Goal: Complete application form: Complete application form

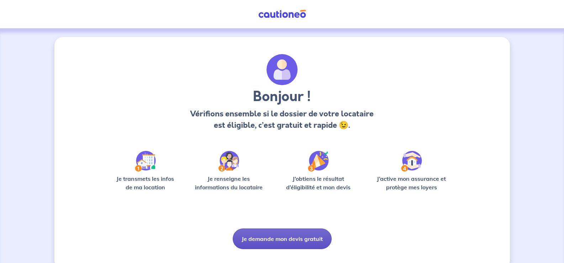
click at [279, 238] on button "Je demande mon devis gratuit" at bounding box center [282, 238] width 99 height 21
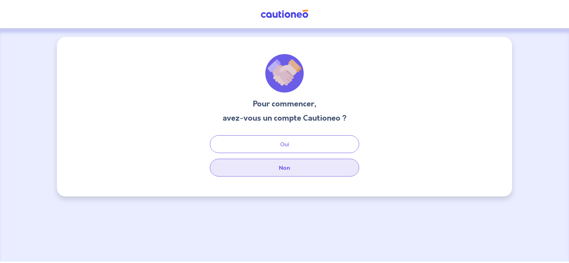
click at [285, 169] on button "Non" at bounding box center [284, 168] width 149 height 18
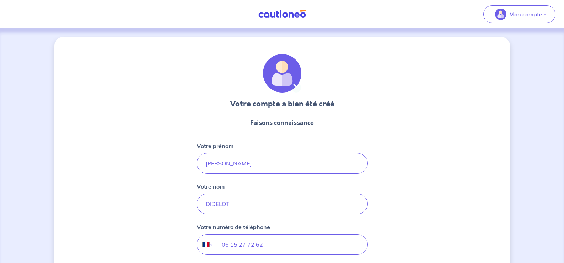
select select "FR"
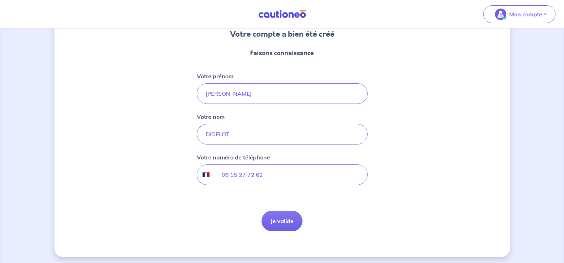
scroll to position [72, 0]
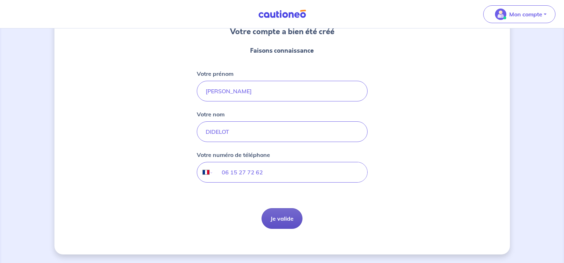
click at [283, 220] on button "Je valide" at bounding box center [282, 218] width 41 height 21
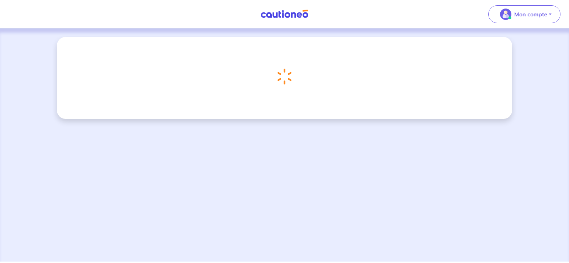
click at [283, 220] on div "Chargement..." at bounding box center [284, 144] width 569 height 233
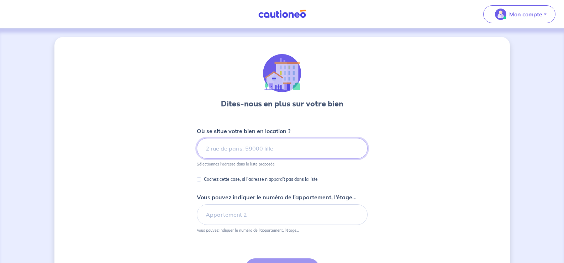
click at [283, 220] on input "Vous pouvez indiquer le numéro de l’appartement, l’étage..." at bounding box center [282, 214] width 171 height 21
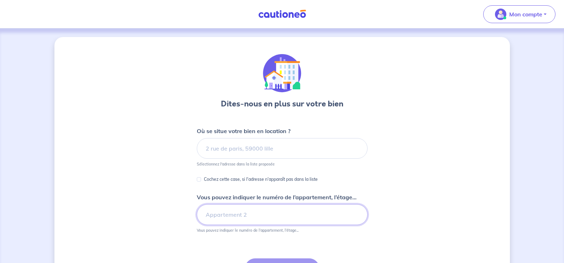
click at [284, 220] on input "Vous pouvez indiquer le numéro de l’appartement, l’étage..." at bounding box center [282, 214] width 171 height 21
click at [273, 212] on input "Vous pouvez indiquer le numéro de l’appartement, l’étage..." at bounding box center [282, 214] width 171 height 21
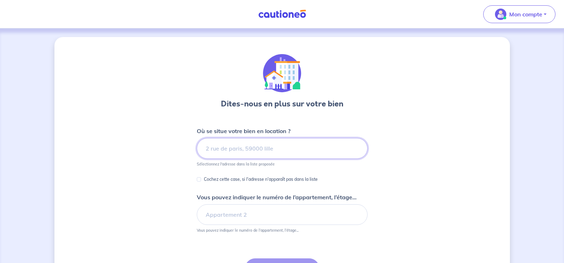
click at [233, 152] on input at bounding box center [282, 148] width 171 height 21
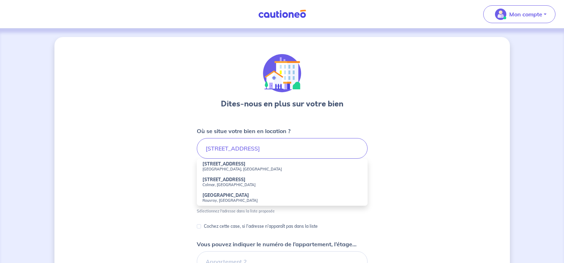
click at [222, 167] on small "[GEOGRAPHIC_DATA], [GEOGRAPHIC_DATA]" at bounding box center [281, 169] width 159 height 5
type input "[STREET_ADDRESS]"
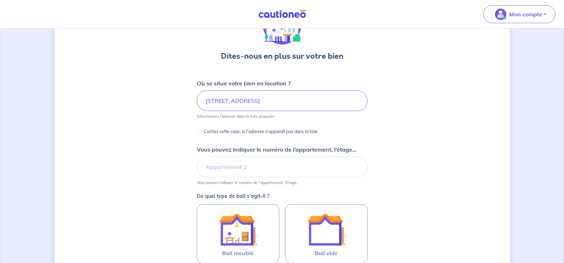
scroll to position [49, 0]
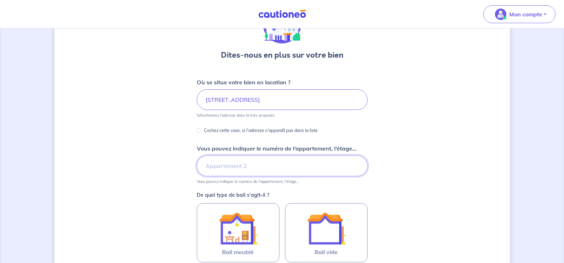
click at [280, 163] on input "Vous pouvez indiquer le numéro de l’appartement, l’étage..." at bounding box center [282, 166] width 171 height 21
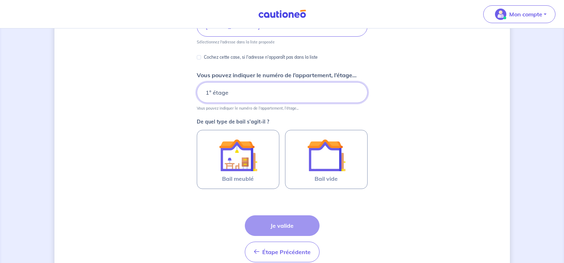
scroll to position [125, 0]
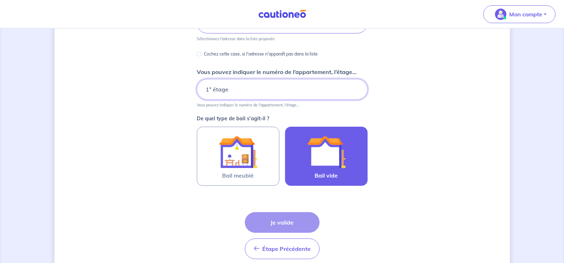
type input "1° étage"
click at [333, 150] on img at bounding box center [326, 152] width 38 height 38
click at [0, 0] on input "Bail vide" at bounding box center [0, 0] width 0 height 0
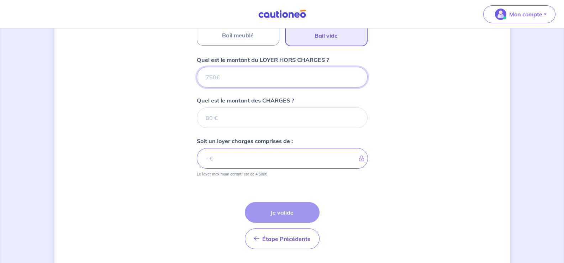
scroll to position [286, 0]
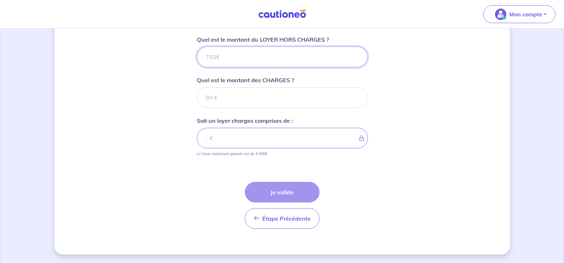
drag, startPoint x: 220, startPoint y: 56, endPoint x: 194, endPoint y: 59, distance: 26.3
click at [194, 59] on div "Dites-nous en plus sur votre bien Où se situe votre bien en location ? 25 Rue d…" at bounding box center [281, 2] width 455 height 503
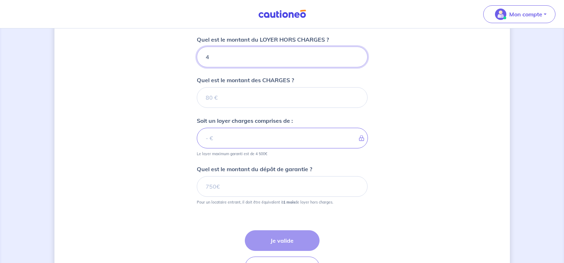
type input "47"
type input "471"
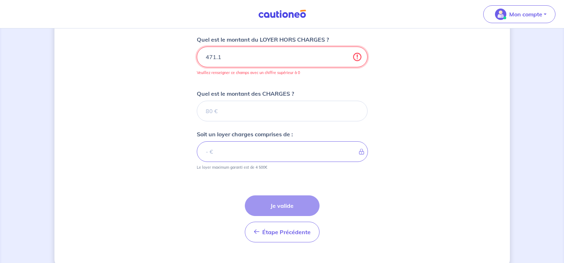
type input "471.14"
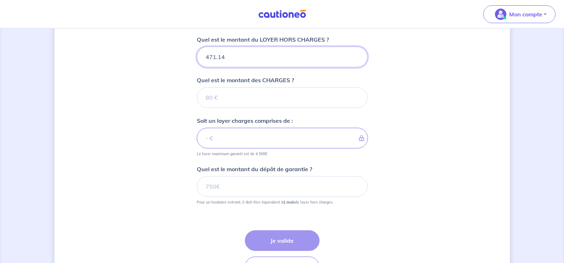
type input "471.14"
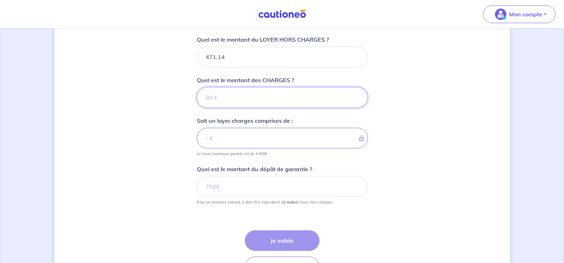
click at [223, 98] on input "Quel est le montant des CHARGES ?" at bounding box center [282, 97] width 171 height 21
type input "100"
type input "571.14"
type input "100"
drag, startPoint x: 222, startPoint y: 186, endPoint x: 193, endPoint y: 185, distance: 29.9
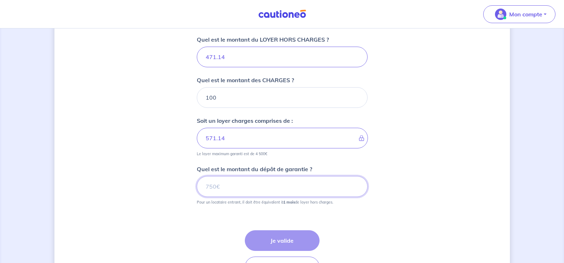
click at [194, 185] on div "Dites-nous en plus sur votre bien Où se situe votre bien en location ? 25 Rue d…" at bounding box center [281, 27] width 455 height 552
click at [192, 185] on div "Dites-nous en plus sur votre bien Où se situe votre bien en location ? 25 Rue d…" at bounding box center [281, 27] width 455 height 552
click at [208, 187] on input "Quel est le montant du dépôt de garantie ?" at bounding box center [282, 186] width 171 height 21
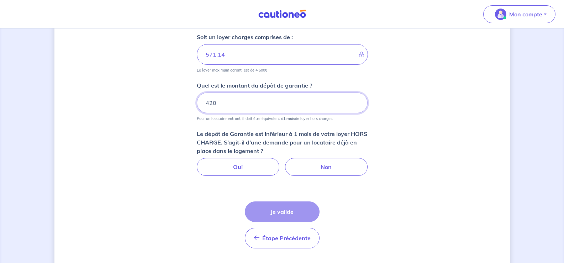
scroll to position [389, 0]
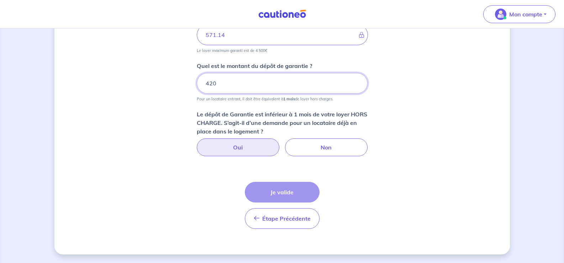
type input "420"
click at [234, 147] on label "Oui" at bounding box center [238, 147] width 83 height 18
click at [280, 143] on input "Oui" at bounding box center [282, 140] width 5 height 5
radio input "true"
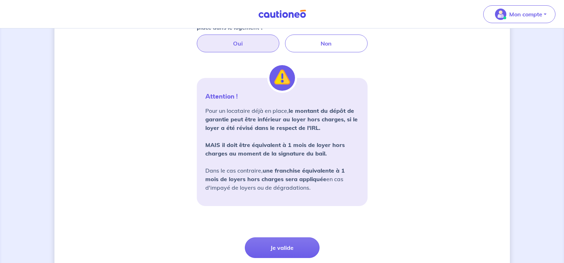
scroll to position [495, 0]
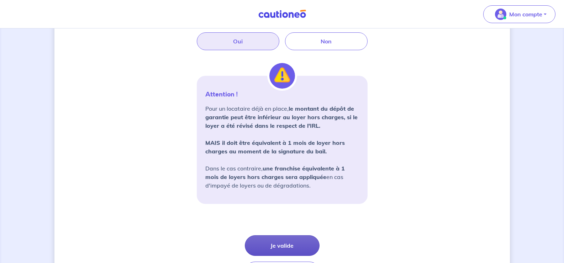
click at [280, 247] on button "Je valide" at bounding box center [282, 245] width 75 height 21
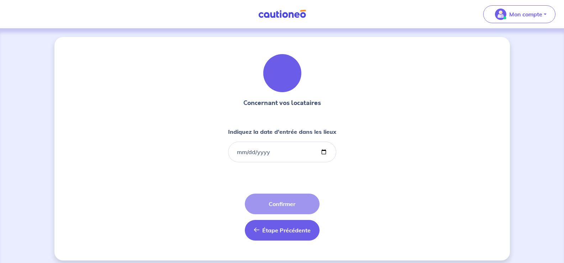
click at [265, 235] on button "Étape Précédente Précédent" at bounding box center [282, 230] width 75 height 21
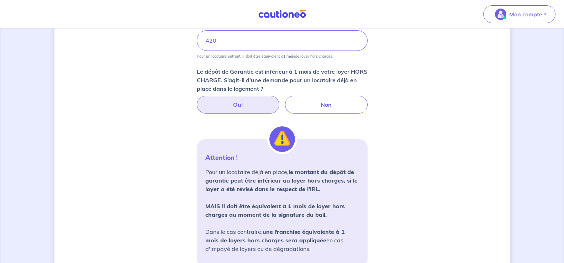
scroll to position [450, 0]
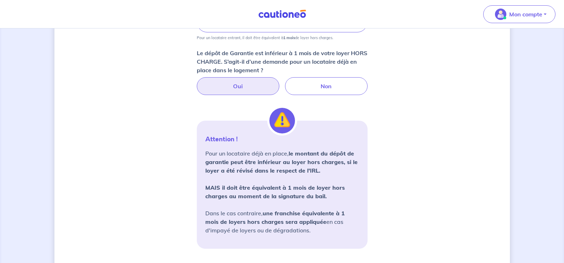
click at [216, 87] on label "Oui" at bounding box center [238, 86] width 83 height 18
click at [280, 82] on input "Oui" at bounding box center [282, 79] width 5 height 5
click at [237, 86] on label "Oui" at bounding box center [238, 86] width 83 height 18
click at [280, 82] on input "Oui" at bounding box center [282, 79] width 5 height 5
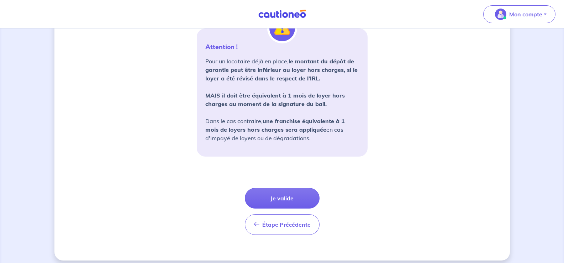
scroll to position [548, 0]
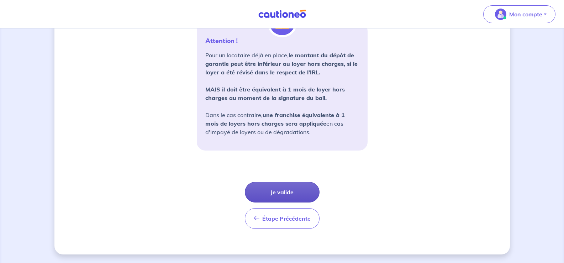
click at [278, 195] on button "Je valide" at bounding box center [282, 192] width 75 height 21
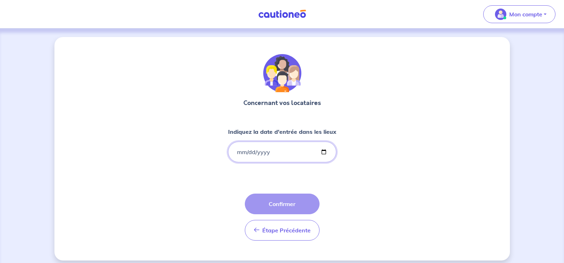
click at [251, 153] on input "Indiquez la date d'entrée dans les lieux" at bounding box center [282, 152] width 108 height 21
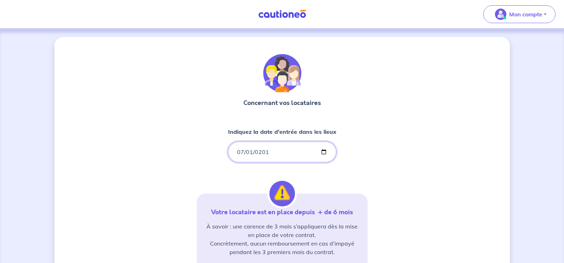
type input "[DATE]"
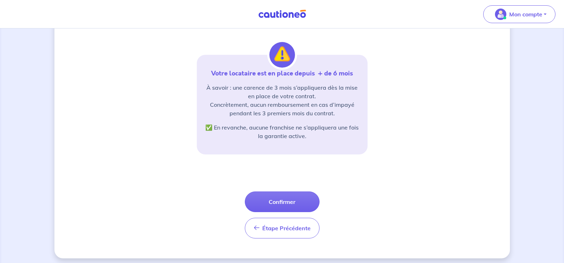
scroll to position [143, 0]
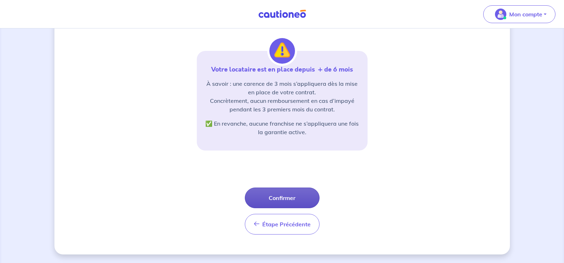
click at [282, 199] on button "Confirmer" at bounding box center [282, 198] width 75 height 21
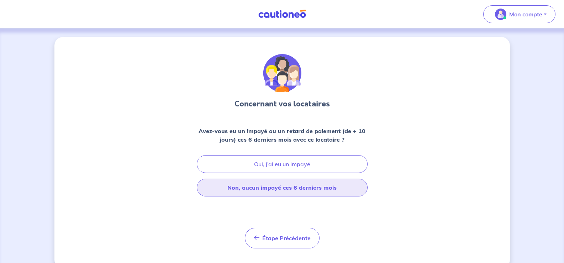
click at [276, 187] on button "Non, aucun impayé ces 6 derniers mois" at bounding box center [282, 188] width 171 height 18
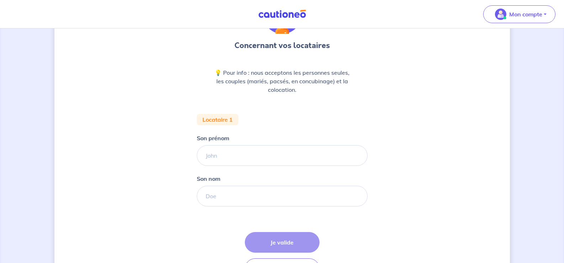
scroll to position [64, 0]
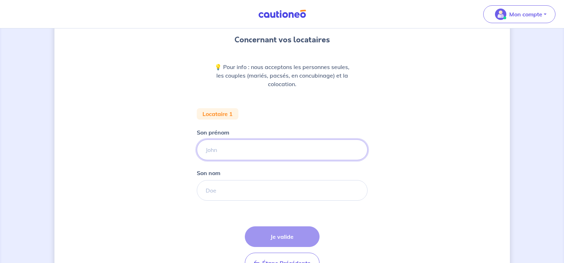
click at [248, 154] on input "Son prénom" at bounding box center [282, 149] width 171 height 21
click at [226, 150] on input "Marie CHRISTINE" at bounding box center [282, 149] width 171 height 21
click at [225, 150] on input "Marie CHRISTINE" at bounding box center [282, 149] width 171 height 21
drag, startPoint x: 225, startPoint y: 150, endPoint x: 274, endPoint y: 151, distance: 48.4
click at [274, 151] on input "Marie CHRISTINE" at bounding box center [282, 149] width 171 height 21
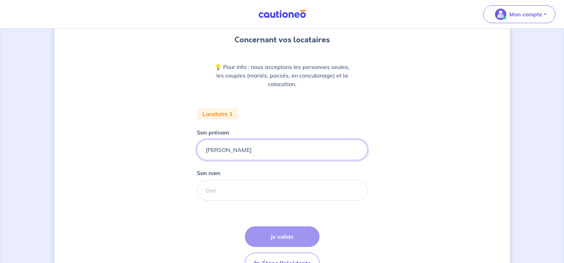
type input "[PERSON_NAME]"
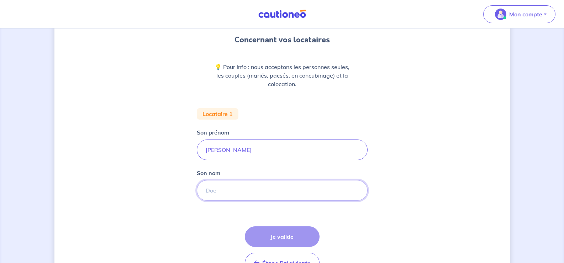
drag, startPoint x: 224, startPoint y: 189, endPoint x: 201, endPoint y: 191, distance: 23.6
click at [201, 191] on input "Son nom" at bounding box center [282, 190] width 171 height 21
drag, startPoint x: 200, startPoint y: 191, endPoint x: 204, endPoint y: 191, distance: 3.9
click at [203, 191] on input "OSNIEWSKI" at bounding box center [282, 190] width 171 height 21
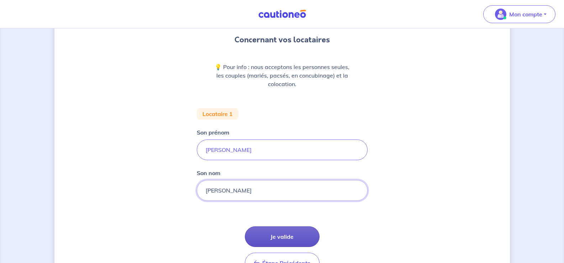
type input "[PERSON_NAME]"
click at [279, 238] on button "Je valide" at bounding box center [282, 236] width 75 height 21
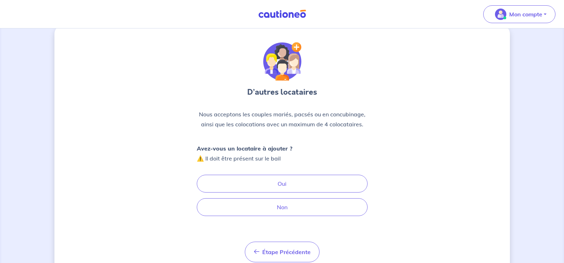
scroll to position [35, 0]
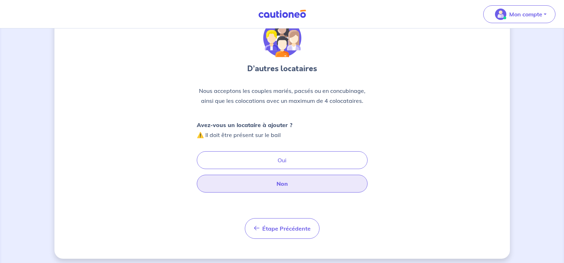
click at [276, 187] on button "Non" at bounding box center [282, 184] width 171 height 18
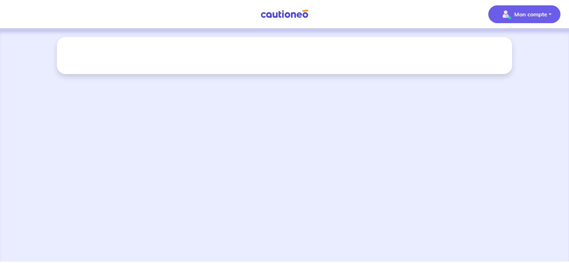
click at [544, 14] on p "Mon compte" at bounding box center [531, 14] width 33 height 9
click at [384, 41] on div at bounding box center [284, 55] width 455 height 37
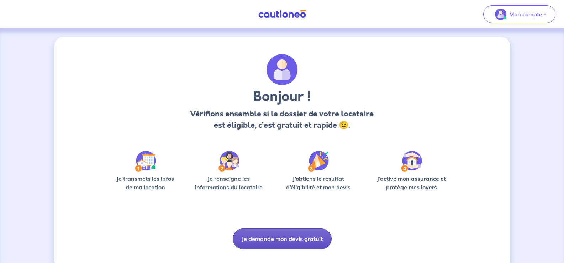
click at [264, 241] on button "Je demande mon devis gratuit" at bounding box center [282, 238] width 99 height 21
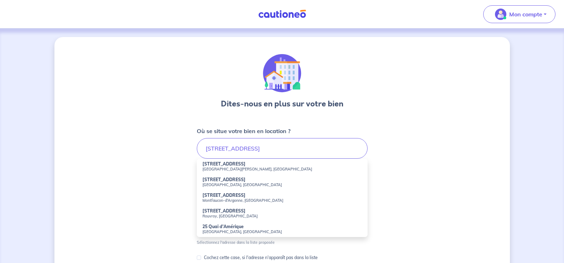
click at [253, 252] on form "Où se situe votre bien en location ? [GEOGRAPHIC_DATA][STREET_ADDRESS][PERSON_N…" at bounding box center [282, 258] width 171 height 263
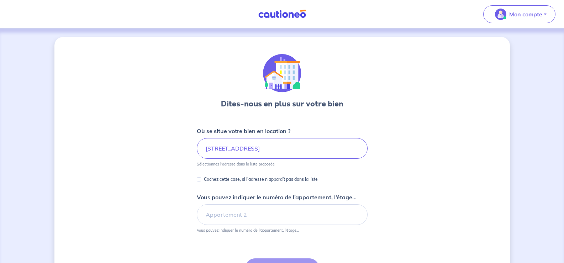
scroll to position [77, 0]
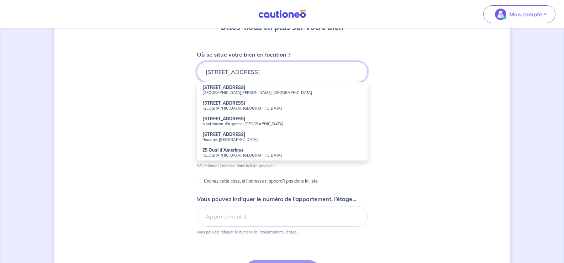
click at [263, 70] on input "[STREET_ADDRESS]" at bounding box center [282, 72] width 171 height 21
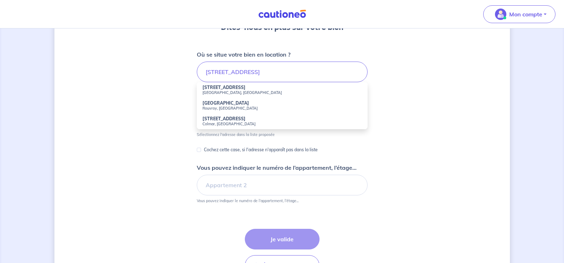
click at [230, 91] on small "[GEOGRAPHIC_DATA], [GEOGRAPHIC_DATA]" at bounding box center [281, 92] width 159 height 5
type input "[STREET_ADDRESS]"
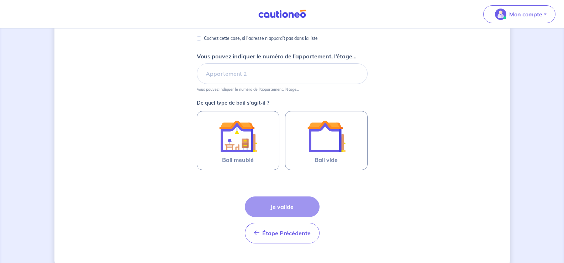
scroll to position [142, 0]
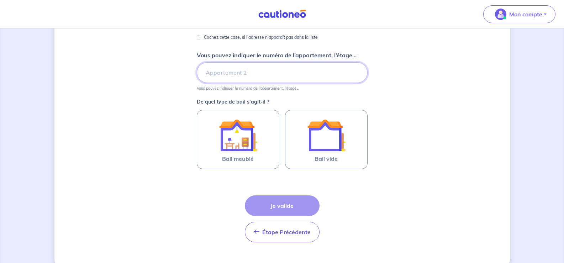
click at [322, 77] on input "Vous pouvez indiquer le numéro de l’appartement, l’étage..." at bounding box center [282, 72] width 171 height 21
type input "1° étage"
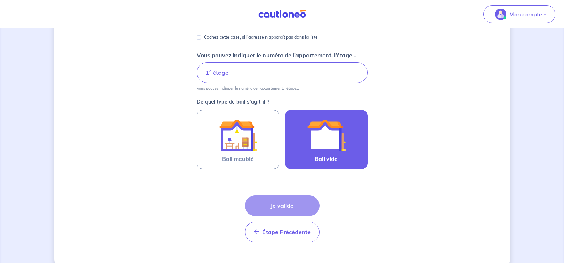
click at [324, 146] on img at bounding box center [326, 135] width 38 height 38
click at [0, 0] on input "Bail vide" at bounding box center [0, 0] width 0 height 0
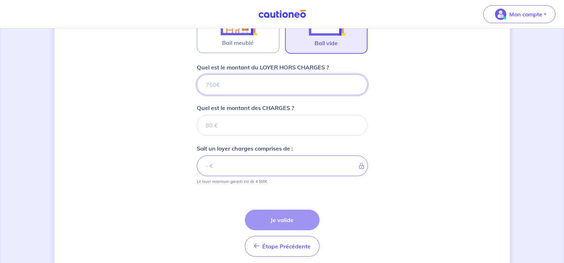
scroll to position [286, 0]
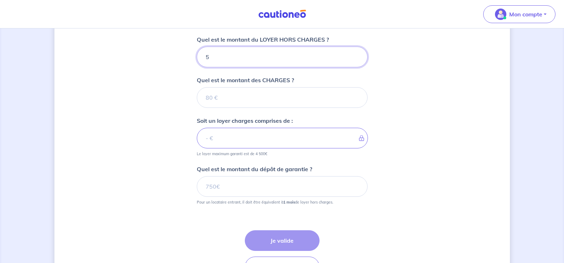
type input "57"
type input "571"
type input "5"
type input "471"
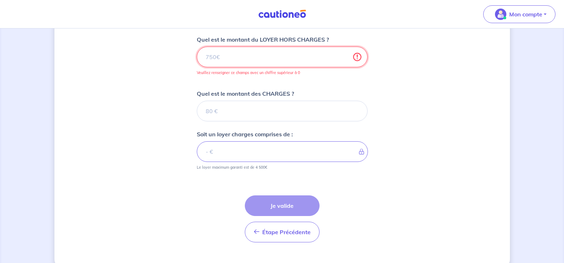
type input "471.1"
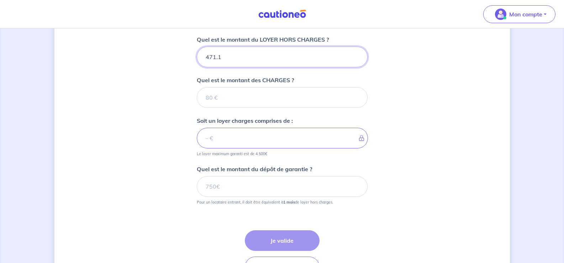
type input "471.14"
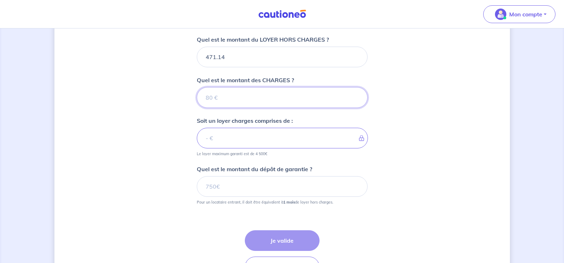
drag, startPoint x: 219, startPoint y: 101, endPoint x: 182, endPoint y: 101, distance: 37.4
click at [182, 101] on div "Dites-nous en plus sur votre bien Où se situe votre bien en location ? [STREET_…" at bounding box center [281, 27] width 455 height 552
type input "10"
type input "481.14"
type input "100"
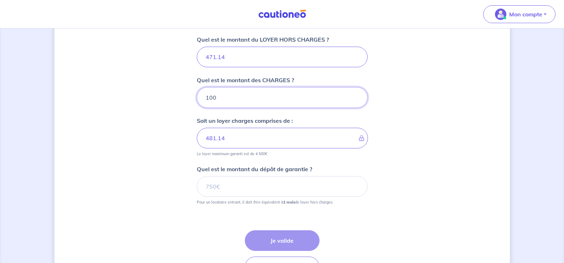
type input "571.14"
type input "100"
click at [237, 189] on input "Quel est le montant du dépôt de garantie ?" at bounding box center [282, 186] width 171 height 21
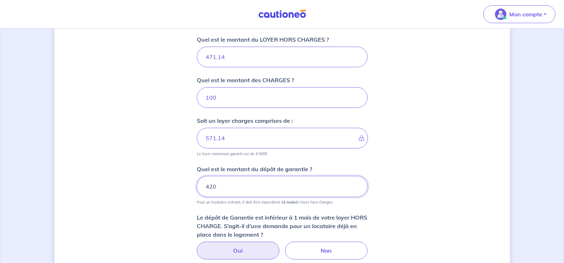
type input "420"
click at [239, 251] on label "Oui" at bounding box center [238, 251] width 83 height 18
click at [280, 246] on input "Oui" at bounding box center [282, 244] width 5 height 5
radio input "true"
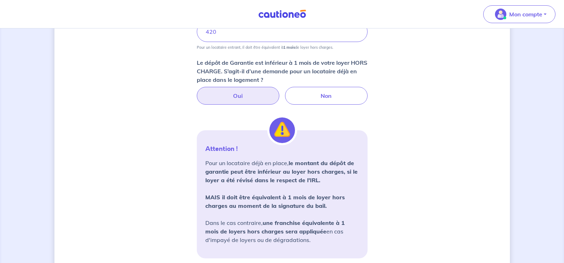
scroll to position [446, 0]
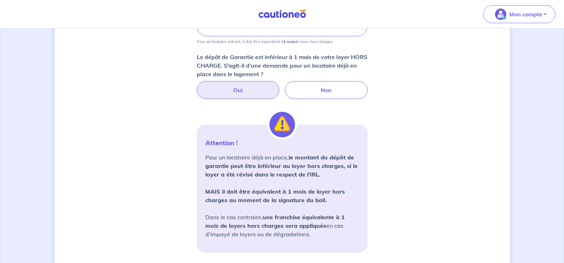
click at [226, 89] on label "Oui" at bounding box center [238, 90] width 83 height 18
click at [280, 86] on input "Oui" at bounding box center [282, 83] width 5 height 5
click at [281, 191] on strong "MAIS il doit être équivalent à 1 mois de loyer hors charges au moment de la sig…" at bounding box center [274, 196] width 139 height 16
click at [223, 93] on label "Oui" at bounding box center [238, 90] width 83 height 18
click at [280, 86] on input "Oui" at bounding box center [282, 83] width 5 height 5
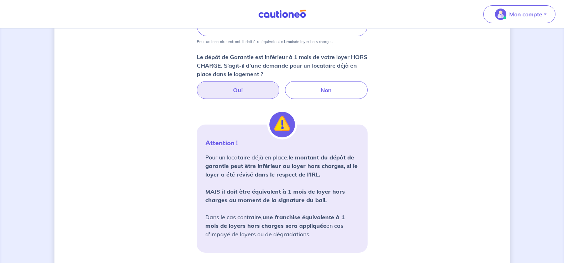
click at [236, 89] on label "Oui" at bounding box center [238, 90] width 83 height 18
click at [280, 86] on input "Oui" at bounding box center [282, 83] width 5 height 5
click at [242, 88] on label "Oui" at bounding box center [238, 90] width 83 height 18
click at [280, 86] on input "Oui" at bounding box center [282, 83] width 5 height 5
click at [243, 88] on label "Oui" at bounding box center [238, 90] width 83 height 18
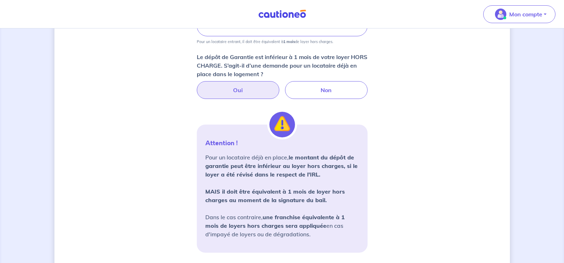
click at [280, 86] on input "Oui" at bounding box center [282, 83] width 5 height 5
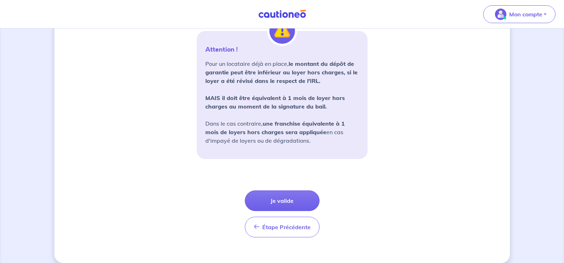
scroll to position [548, 0]
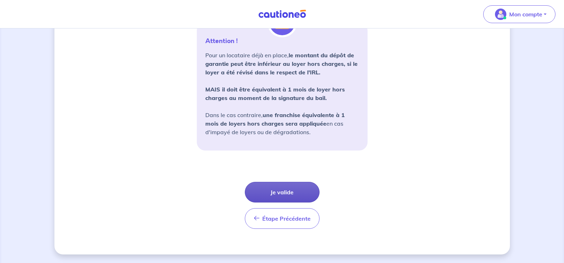
click at [283, 194] on button "Je valide" at bounding box center [282, 192] width 75 height 21
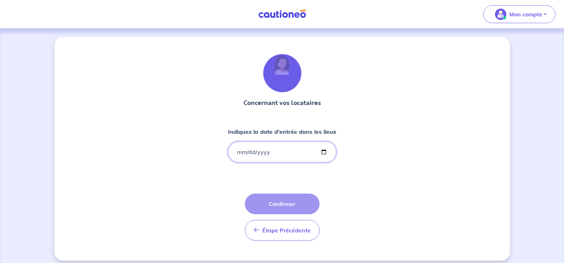
click at [241, 145] on input "Indiquez la date d'entrée dans les lieux" at bounding box center [282, 152] width 108 height 21
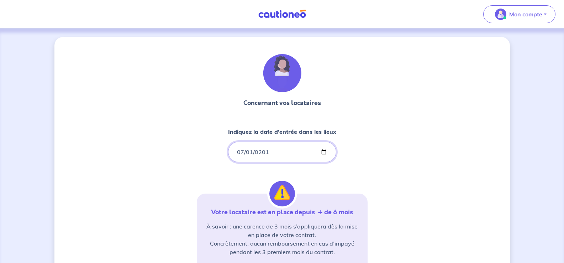
type input "[DATE]"
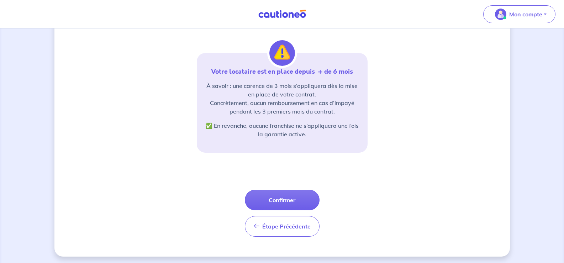
scroll to position [143, 0]
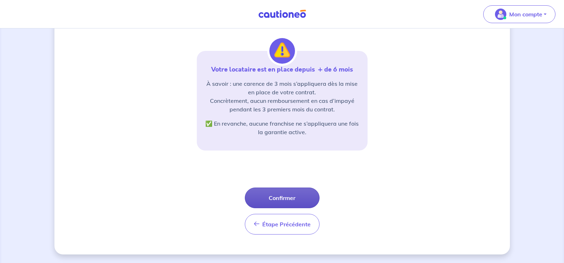
click at [283, 202] on button "Confirmer" at bounding box center [282, 198] width 75 height 21
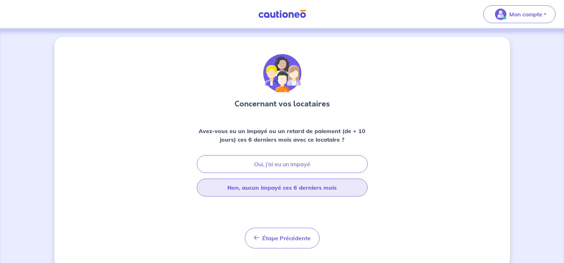
click at [283, 192] on button "Non, aucun impayé ces 6 derniers mois" at bounding box center [282, 188] width 171 height 18
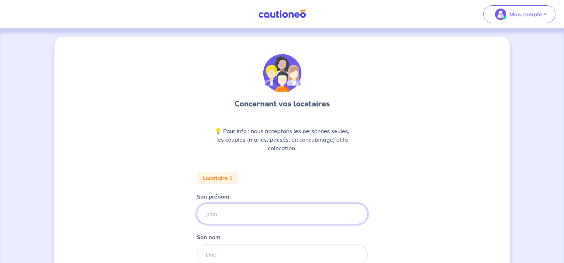
click at [276, 208] on input "Son prénom" at bounding box center [282, 214] width 171 height 21
type input "m"
type input "[PERSON_NAME]"
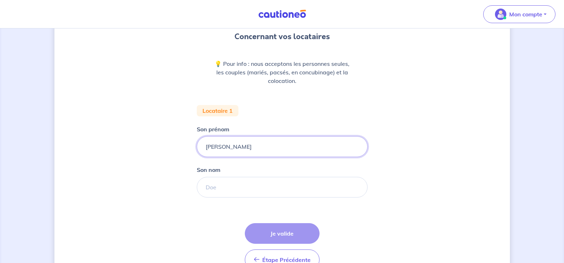
scroll to position [68, 0]
click at [222, 190] on input "Son nom" at bounding box center [282, 187] width 171 height 21
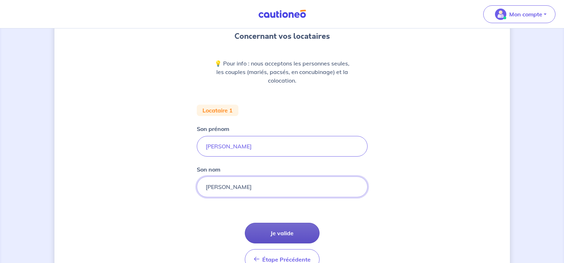
type input "[PERSON_NAME]"
click at [282, 235] on button "Je valide" at bounding box center [282, 233] width 75 height 21
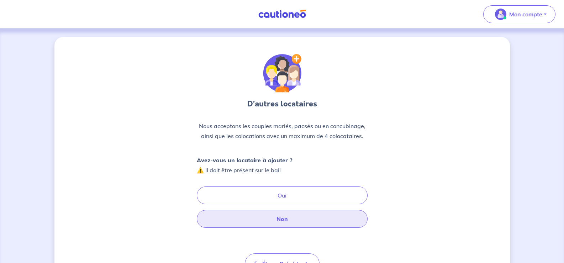
click at [279, 222] on button "Non" at bounding box center [282, 219] width 171 height 18
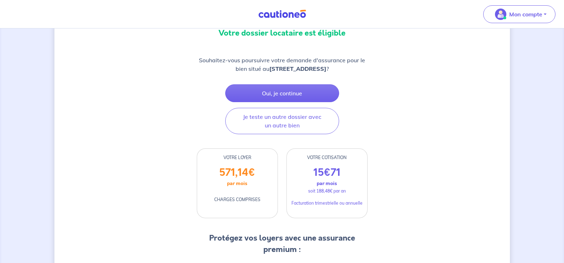
scroll to position [90, 0]
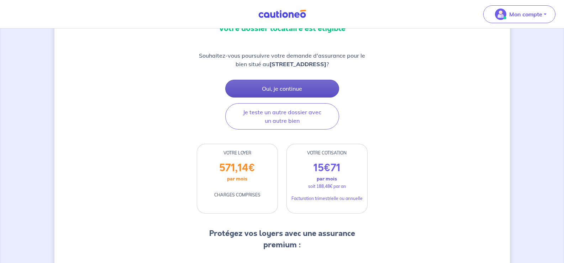
click at [293, 98] on button "Oui, je continue" at bounding box center [282, 89] width 114 height 18
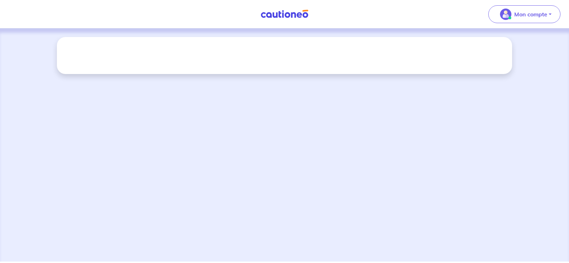
click at [293, 98] on div at bounding box center [284, 144] width 569 height 233
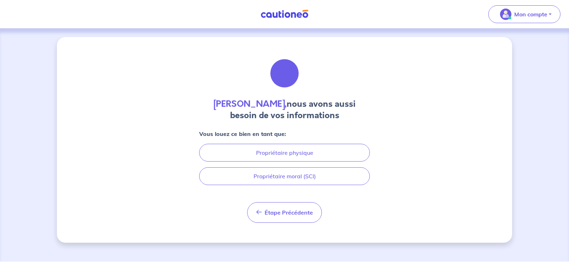
click at [293, 98] on h4 "[PERSON_NAME], nous avons aussi besoin de vos informations" at bounding box center [284, 109] width 171 height 23
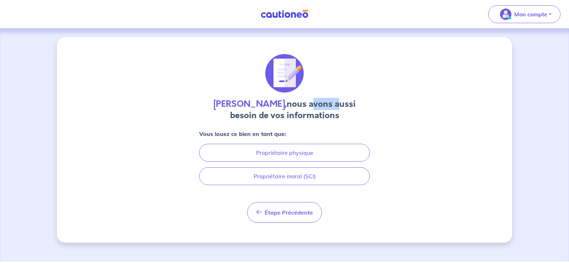
click at [293, 98] on h4 "[PERSON_NAME], nous avons aussi besoin de vos informations" at bounding box center [284, 109] width 171 height 23
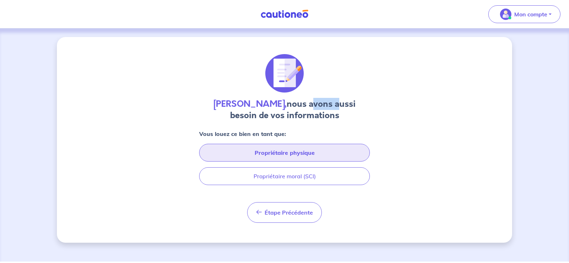
click at [307, 153] on button "Propriétaire physique" at bounding box center [284, 153] width 171 height 18
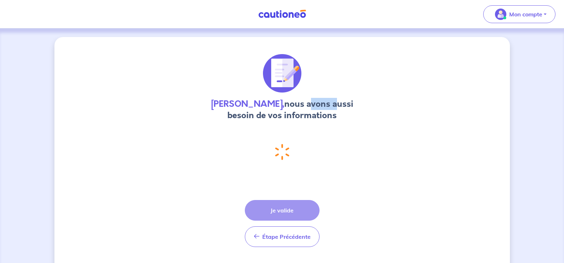
select select "FR"
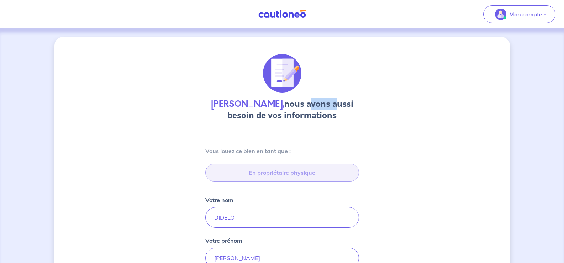
type input "[STREET_ADDRESS]"
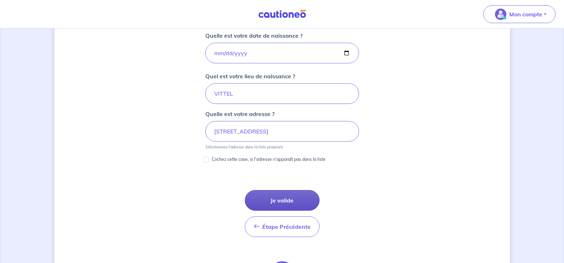
click at [281, 199] on button "Je valide" at bounding box center [282, 200] width 75 height 21
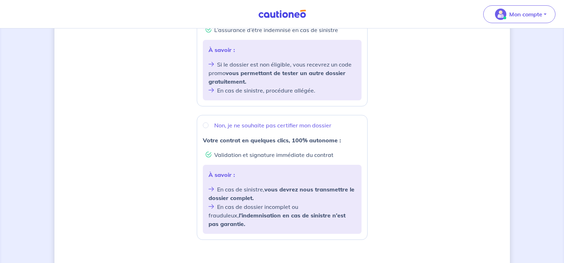
scroll to position [197, 0]
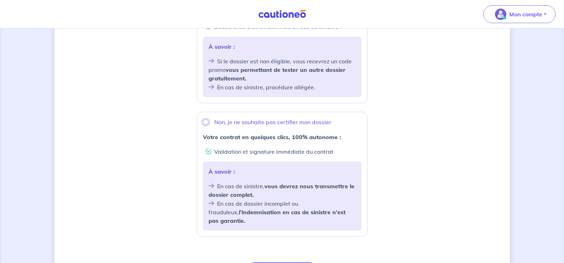
click at [205, 122] on input "Non, je ne souhaite pas certifier mon dossier" at bounding box center [206, 122] width 6 height 6
radio input "true"
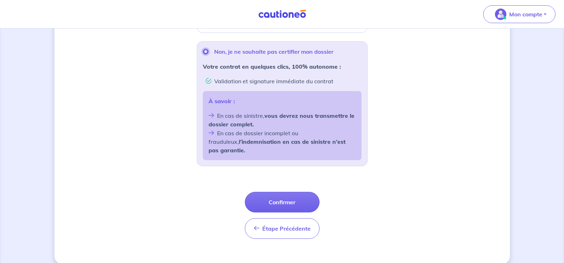
scroll to position [269, 0]
